Goal: Task Accomplishment & Management: Manage account settings

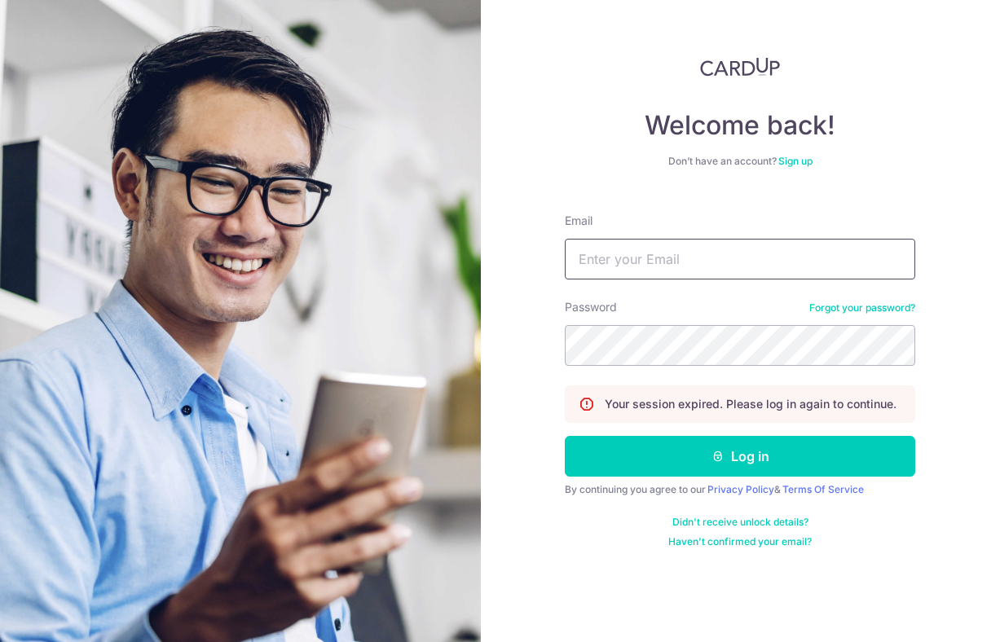
click at [658, 279] on input "Email" at bounding box center [740, 259] width 350 height 41
type input "[PERSON_NAME][EMAIL_ADDRESS][DOMAIN_NAME]"
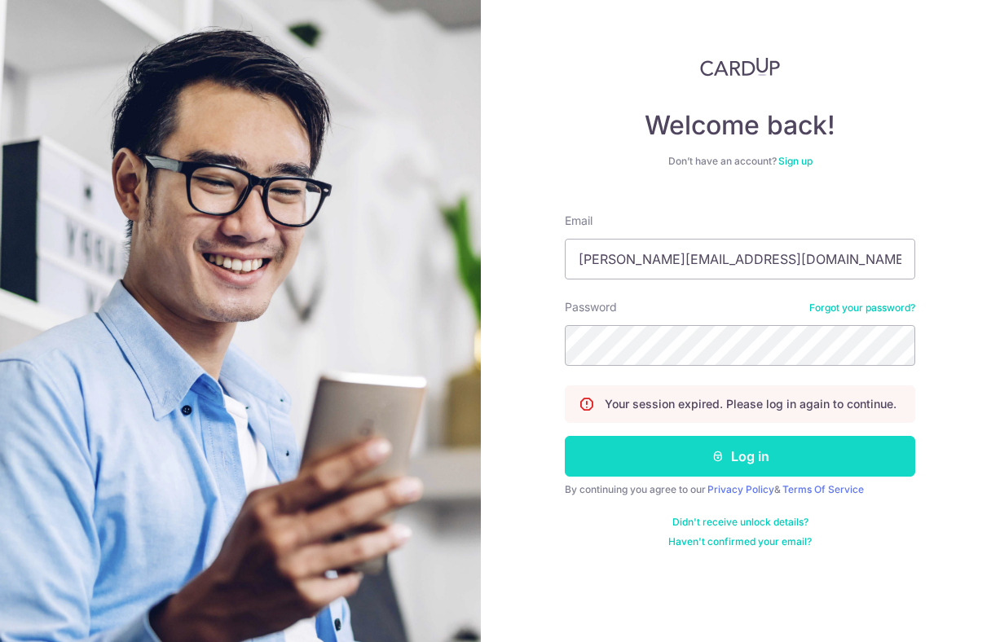
click at [707, 472] on button "Log in" at bounding box center [740, 456] width 350 height 41
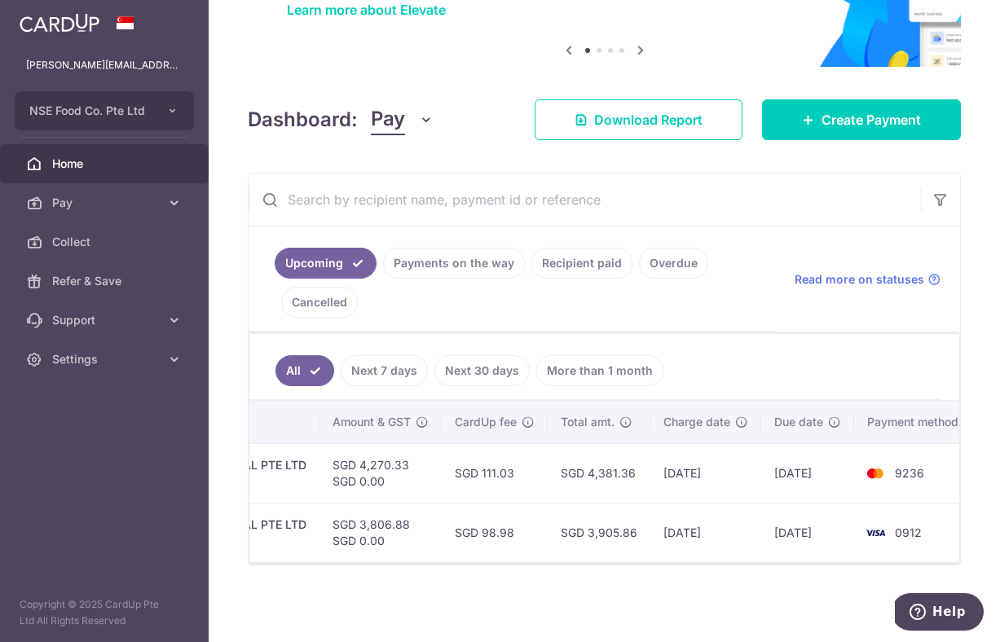
scroll to position [0, 470]
